Goal: Task Accomplishment & Management: Manage account settings

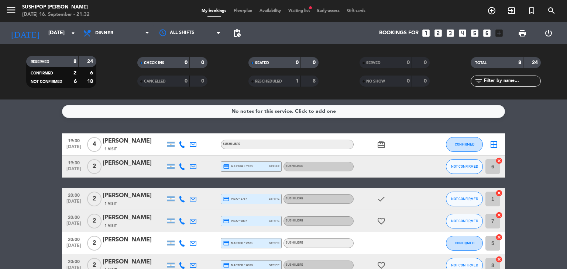
click at [544, 131] on div "No notes for this service. Click to add one 19:30 [DATE] 4 [PERSON_NAME] 1 Visi…" at bounding box center [283, 185] width 567 height 170
click at [564, 124] on div "No notes for this service. Click to add one 19:30 [DATE] 4 [PERSON_NAME] 1 Visi…" at bounding box center [283, 185] width 567 height 170
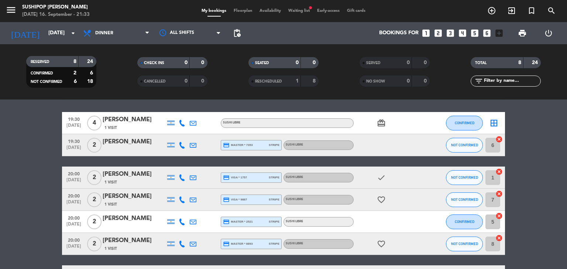
scroll to position [30, 0]
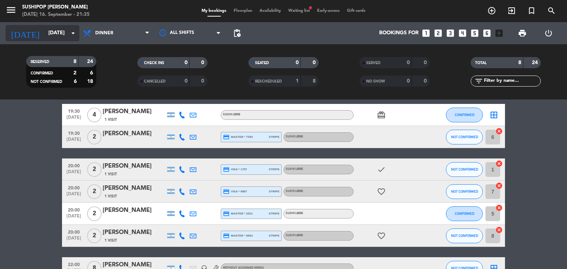
click at [45, 31] on input "[DATE]" at bounding box center [80, 33] width 70 height 13
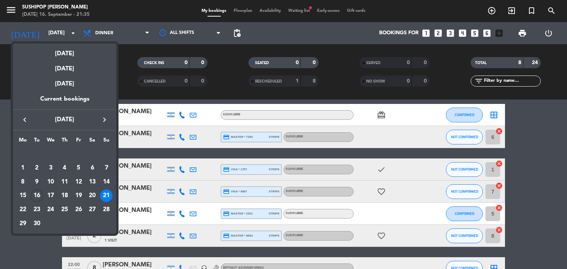
click at [14, 13] on div at bounding box center [283, 134] width 567 height 269
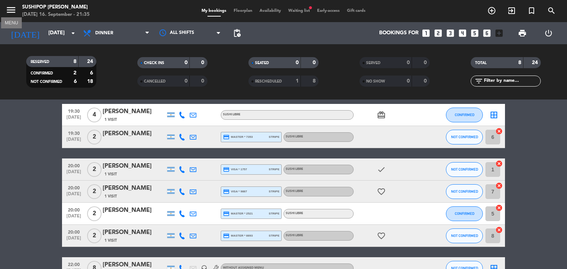
click at [14, 13] on icon "menu" at bounding box center [11, 9] width 11 height 11
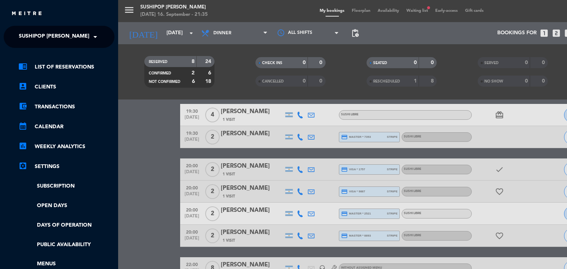
click at [14, 13] on img at bounding box center [26, 14] width 31 height 6
click at [72, 67] on link "chrome_reader_mode List of Reservations" at bounding box center [66, 67] width 96 height 9
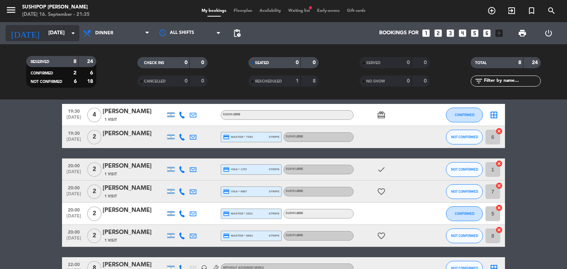
click at [52, 36] on input "[DATE]" at bounding box center [80, 33] width 70 height 13
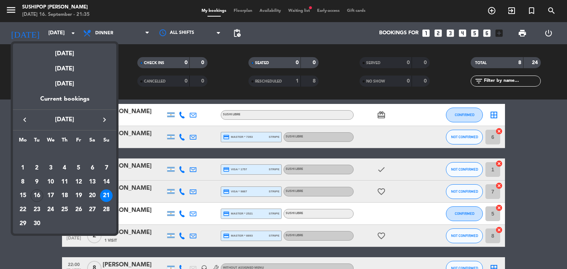
click at [8, 12] on div at bounding box center [283, 134] width 567 height 269
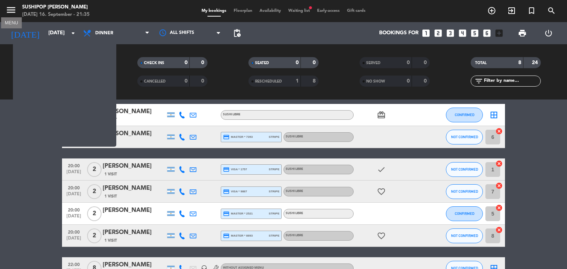
click at [8, 12] on icon "menu" at bounding box center [11, 9] width 11 height 11
